Goal: Check status

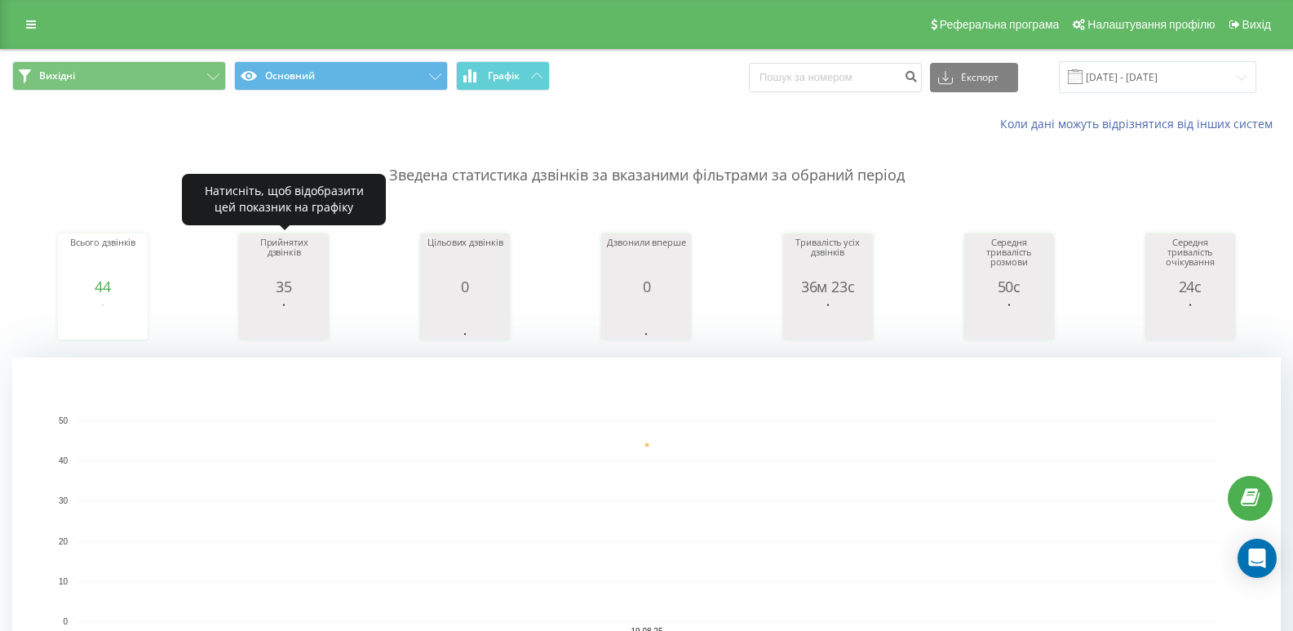
click at [288, 281] on div "35" at bounding box center [284, 286] width 82 height 16
click at [281, 284] on div "35" at bounding box center [284, 286] width 82 height 16
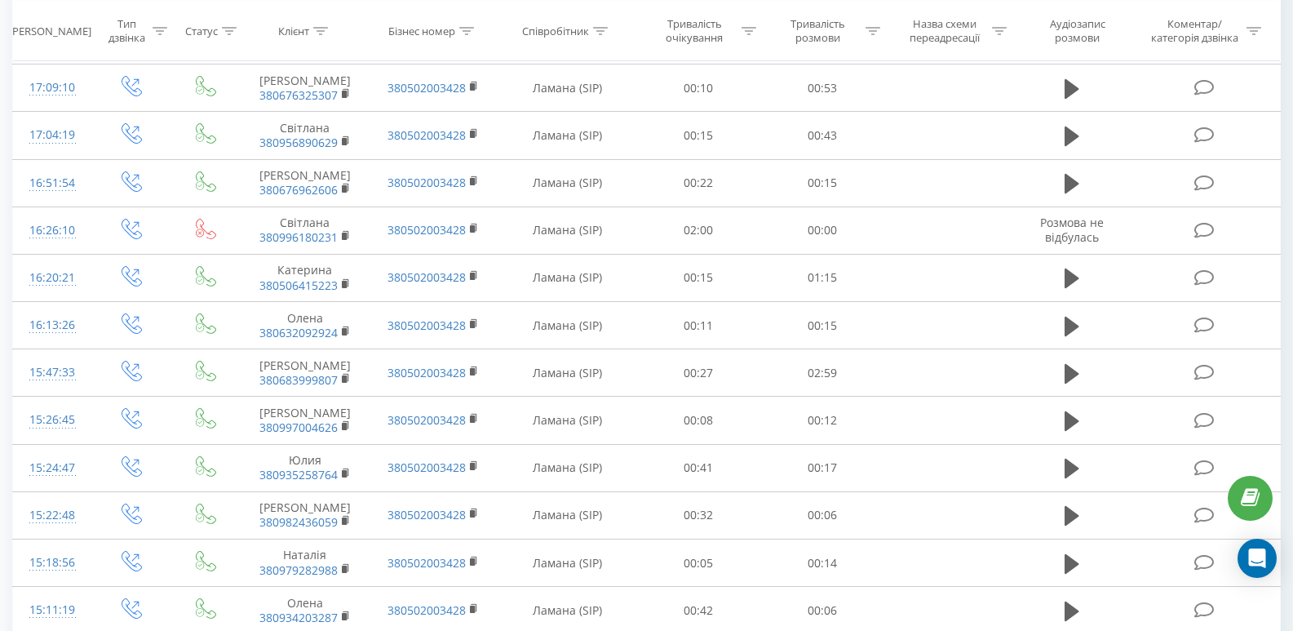
scroll to position [1484, 0]
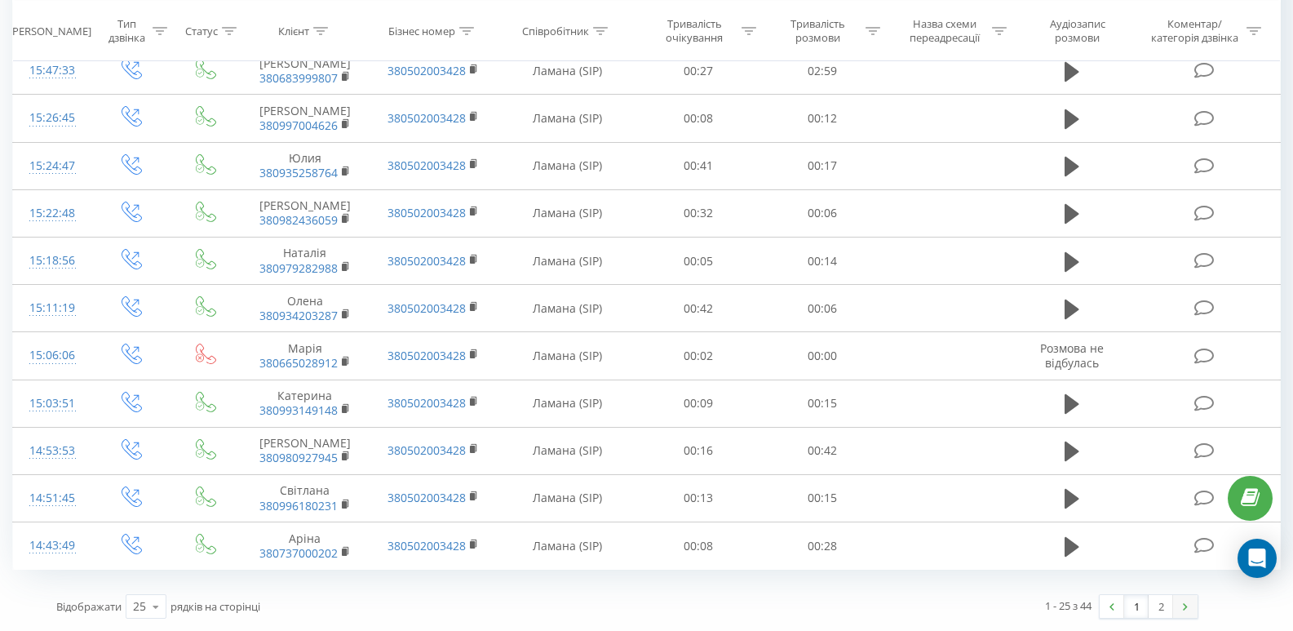
click at [1190, 604] on link at bounding box center [1185, 606] width 24 height 23
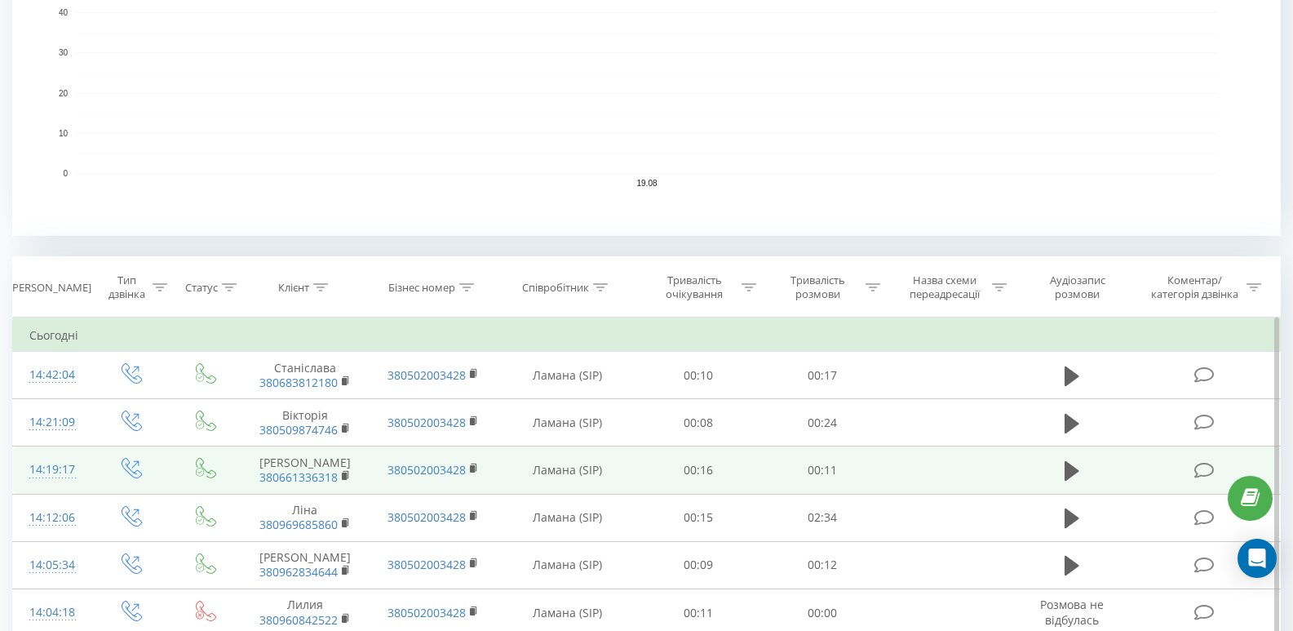
scroll to position [571, 0]
